Goal: Transaction & Acquisition: Book appointment/travel/reservation

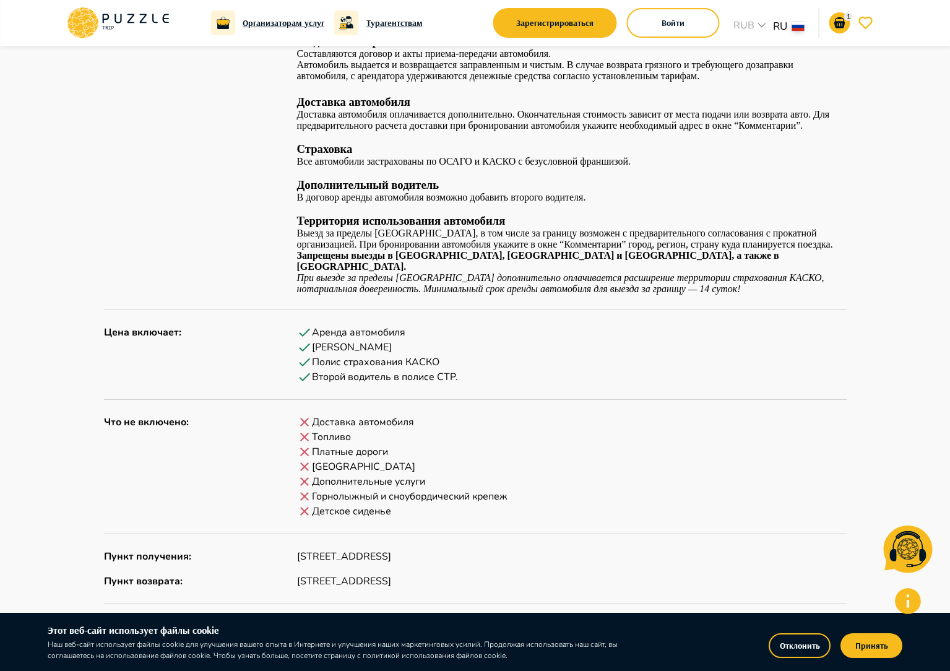
scroll to position [1114, 0]
click at [807, 644] on button "Отклонить" at bounding box center [800, 645] width 62 height 25
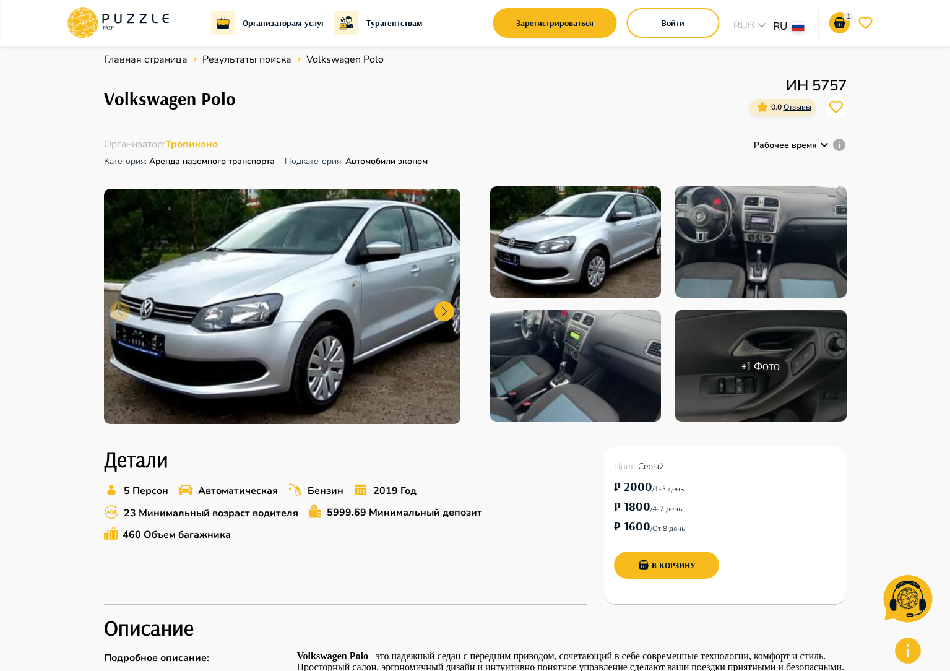
scroll to position [0, 0]
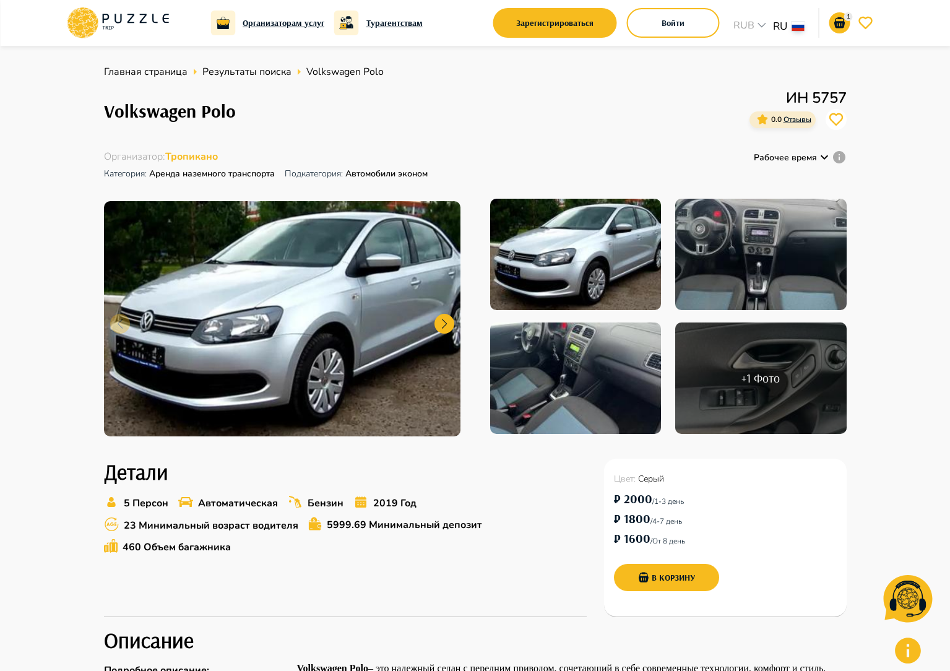
click at [329, 77] on span "Volkswagen Polo" at bounding box center [344, 71] width 77 height 15
drag, startPoint x: 322, startPoint y: 58, endPoint x: 181, endPoint y: 88, distance: 144.8
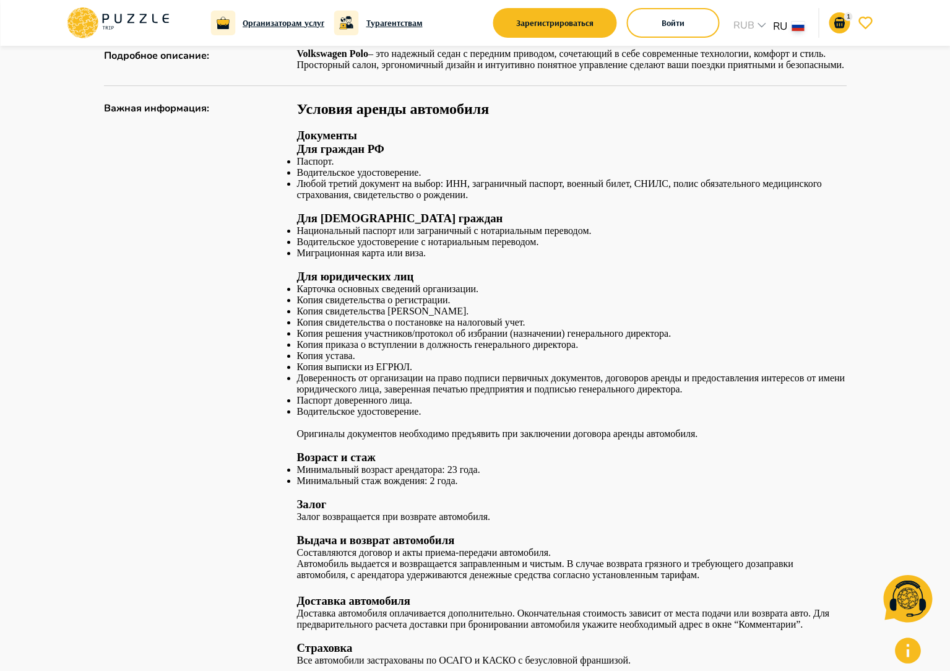
scroll to position [866, 0]
